Goal: Navigation & Orientation: Find specific page/section

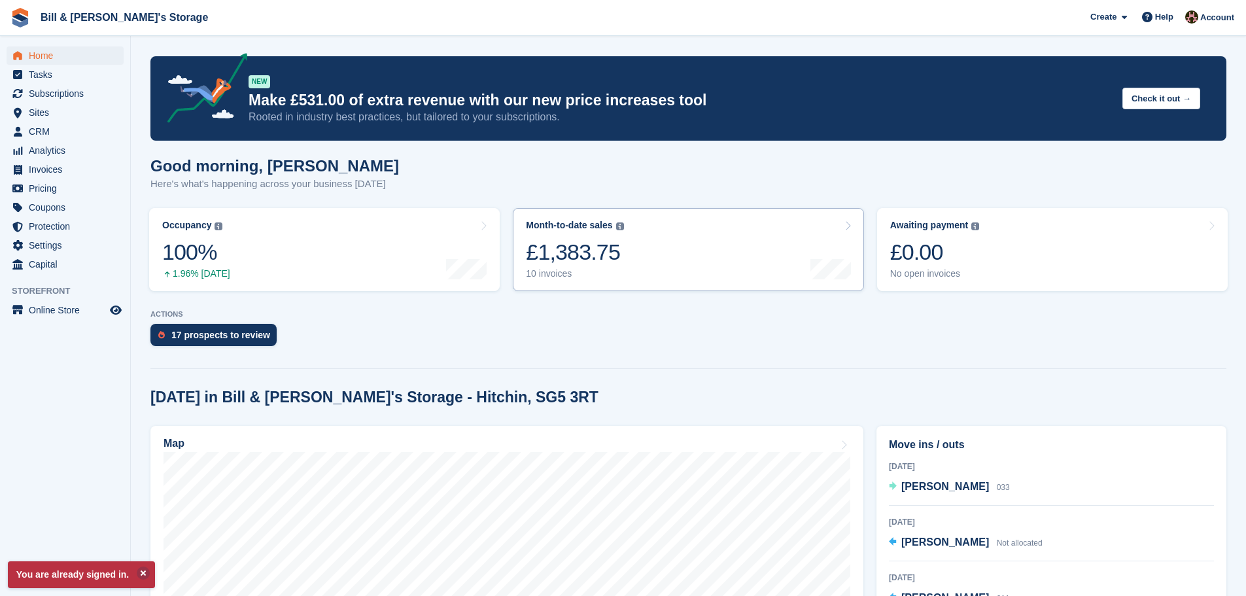
click at [716, 239] on link "Month-to-date sales The sum of all finalised invoices generated this month to d…" at bounding box center [688, 249] width 351 height 83
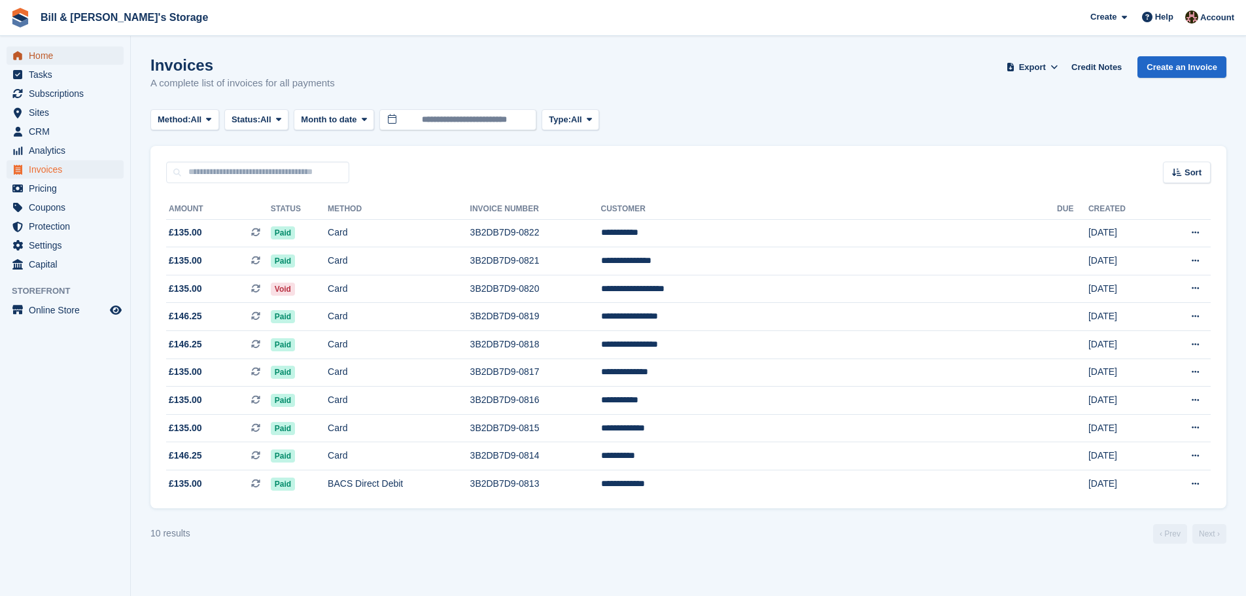
click at [44, 63] on span "Home" at bounding box center [68, 55] width 78 height 18
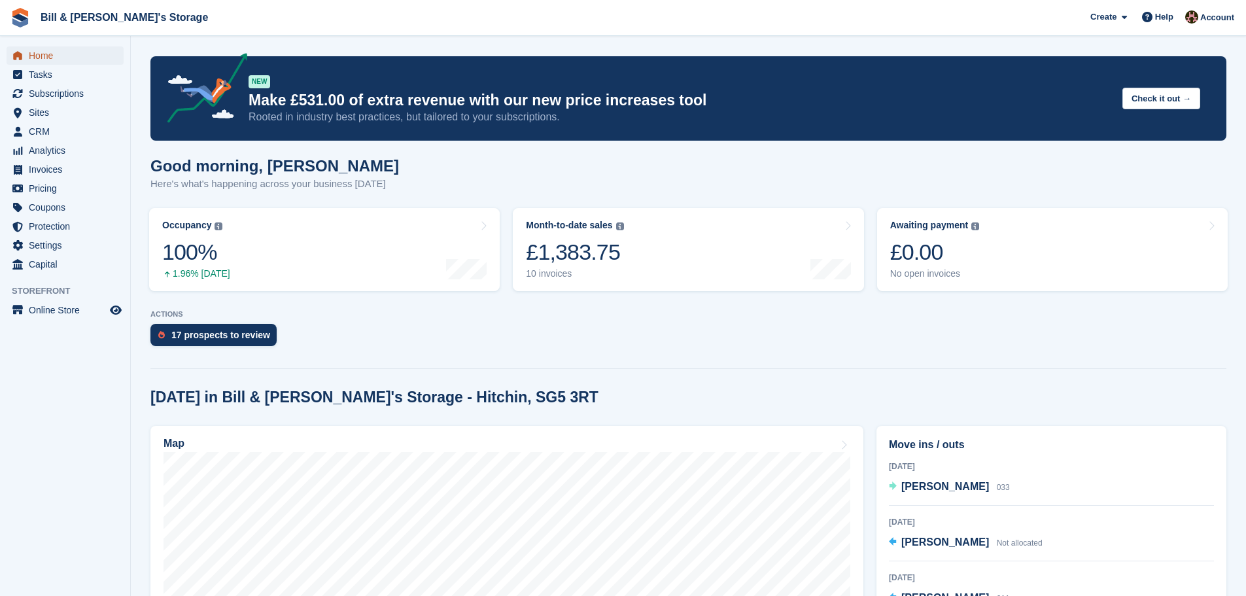
click at [49, 58] on span "Home" at bounding box center [68, 55] width 78 height 18
